Goal: Transaction & Acquisition: Book appointment/travel/reservation

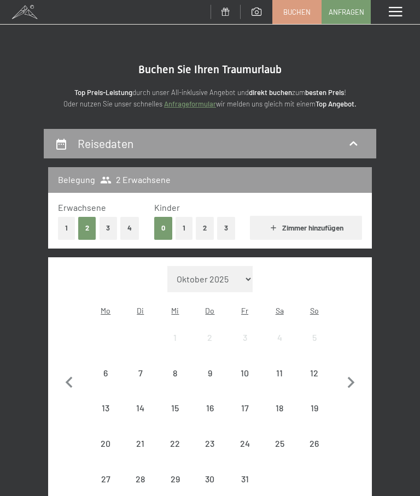
click at [293, 8] on span "Buchen" at bounding box center [296, 12] width 27 height 10
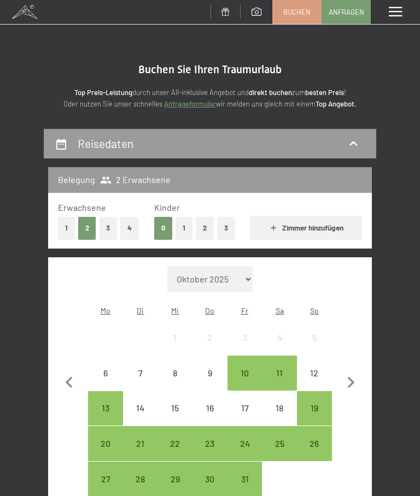
click at [210, 227] on button "2" at bounding box center [205, 228] width 18 height 22
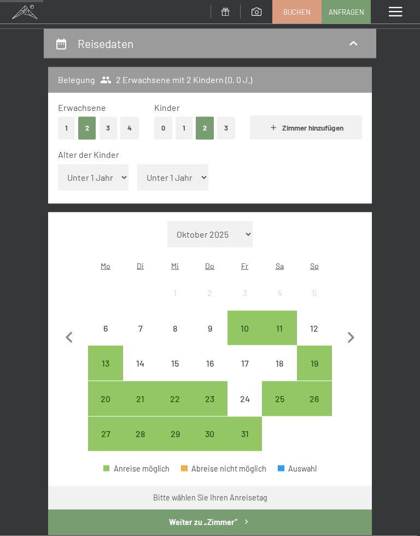
scroll to position [102, 0]
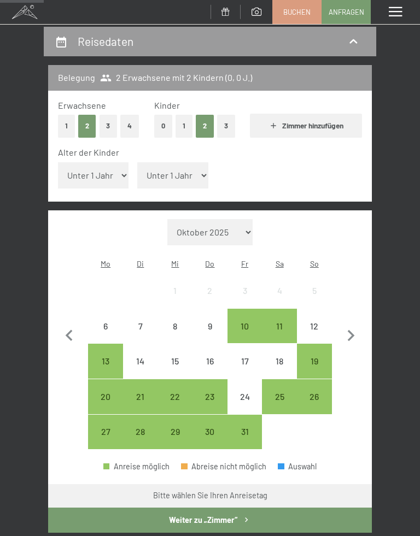
click at [252, 428] on div "31" at bounding box center [245, 444] width 33 height 33
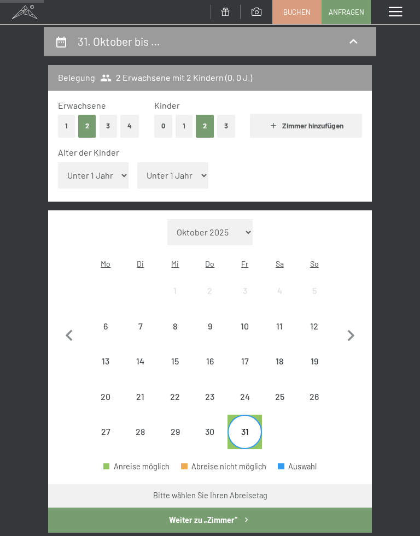
click at [353, 325] on icon "button" at bounding box center [351, 336] width 23 height 23
select select "2025-11-01"
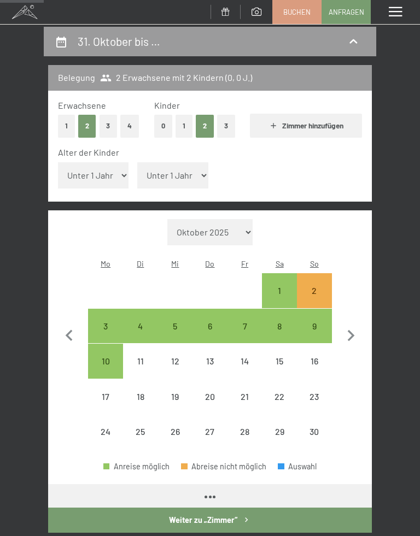
select select "2025-11-01"
click at [319, 286] on div "2" at bounding box center [314, 302] width 33 height 33
select select "2025-11-01"
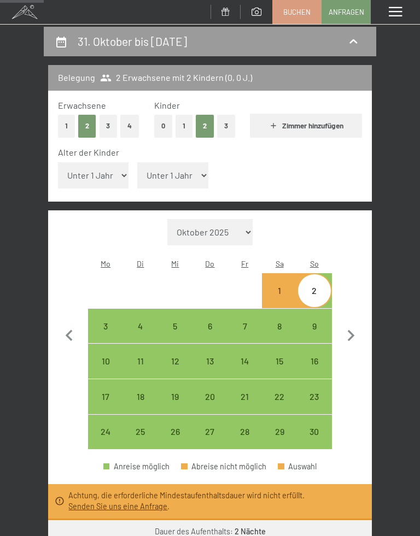
click at [103, 322] on div "3" at bounding box center [105, 338] width 33 height 33
select select "2025-11-01"
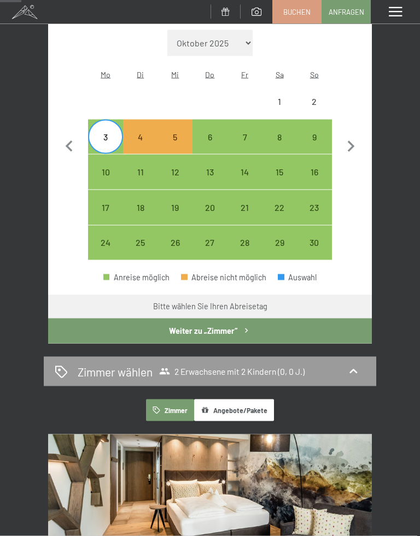
scroll to position [293, 0]
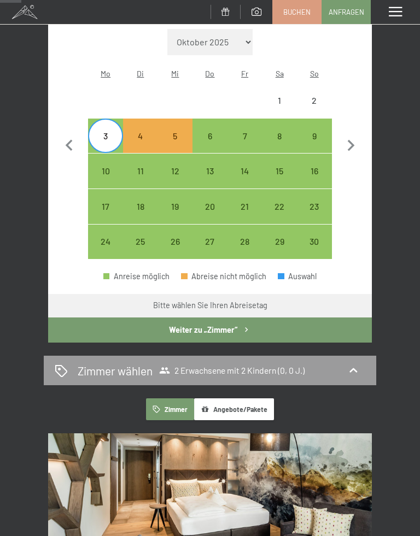
click at [244, 325] on icon "button" at bounding box center [246, 329] width 9 height 9
select select "2025-11-01"
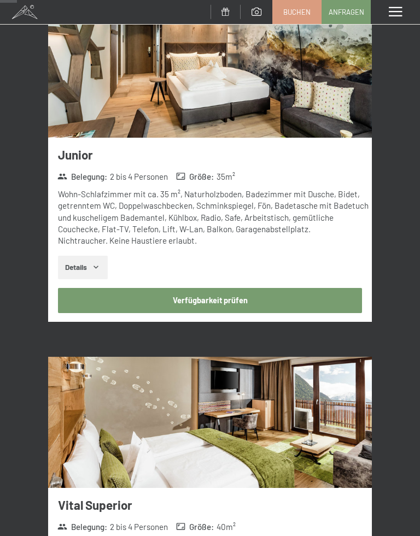
scroll to position [245, 0]
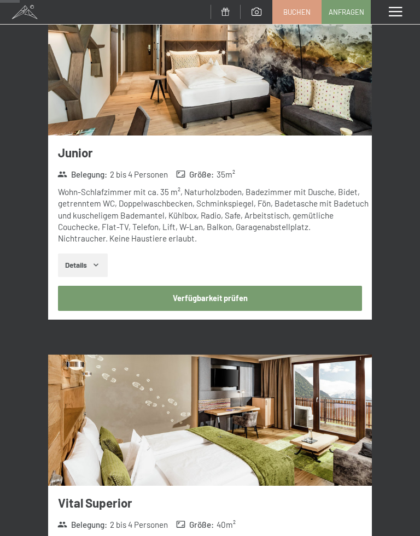
click at [77, 261] on button "Details" at bounding box center [83, 266] width 50 height 24
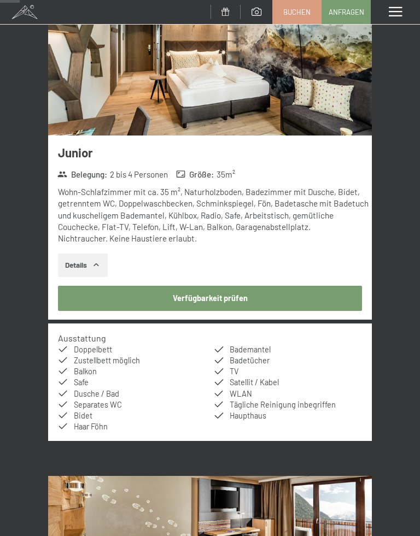
click at [76, 265] on button "Details" at bounding box center [83, 266] width 50 height 24
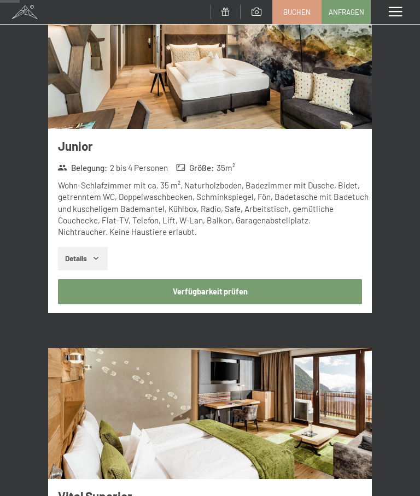
click at [260, 295] on button "Verfügbarkeit prüfen" at bounding box center [210, 291] width 305 height 25
select select "2025-11-01"
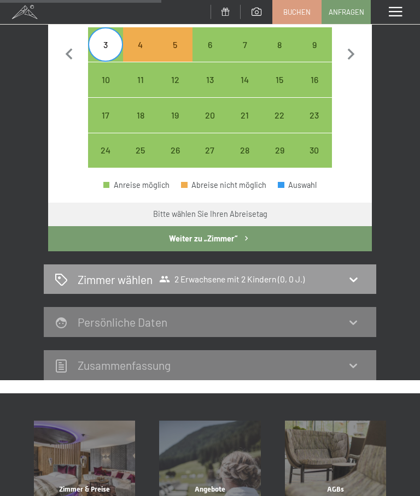
scroll to position [330, 0]
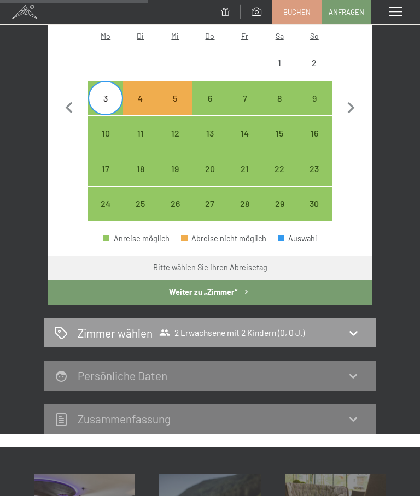
click at [357, 370] on icon at bounding box center [353, 376] width 13 height 13
click at [346, 280] on button "Weiter zu „Zimmer“" at bounding box center [210, 292] width 324 height 25
select select "2025-11-01"
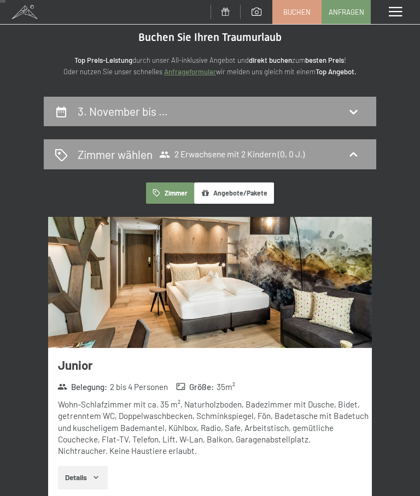
scroll to position [0, 0]
